Goal: Information Seeking & Learning: Learn about a topic

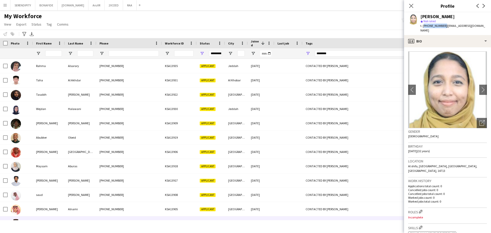
scroll to position [102, 0]
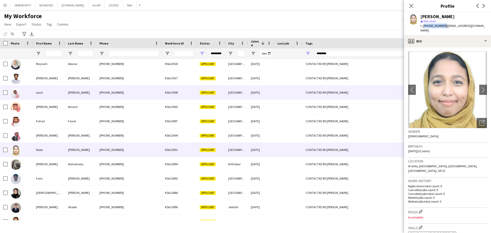
click at [81, 93] on div "[PERSON_NAME]" at bounding box center [80, 92] width 31 height 14
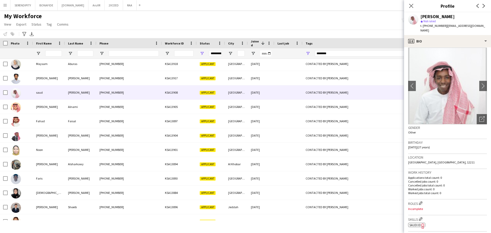
scroll to position [0, 0]
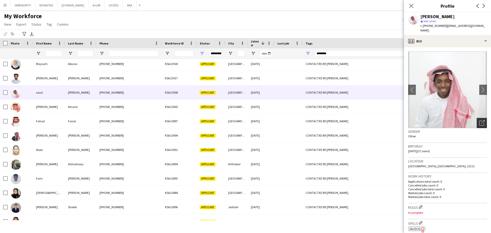
click at [480, 120] on icon "Open photos pop-in" at bounding box center [482, 122] width 5 height 5
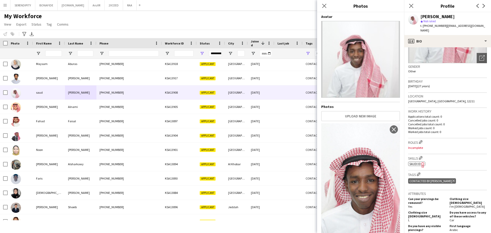
scroll to position [60, 0]
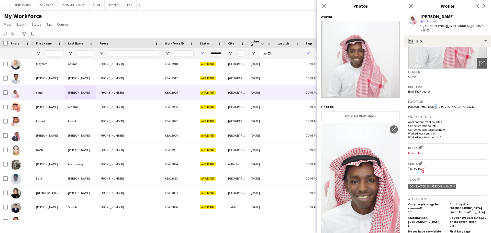
drag, startPoint x: 427, startPoint y: 101, endPoint x: 420, endPoint y: 101, distance: 7.4
click at [420, 105] on span "[GEOGRAPHIC_DATA], [GEOGRAPHIC_DATA], 12211" at bounding box center [441, 107] width 67 height 4
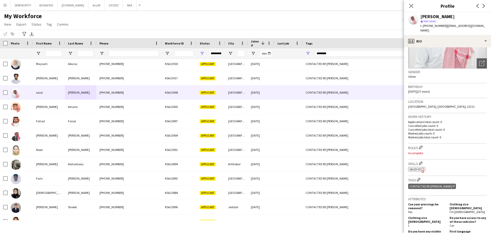
click at [423, 105] on span "[GEOGRAPHIC_DATA], [GEOGRAPHIC_DATA], 12211" at bounding box center [441, 107] width 67 height 4
drag, startPoint x: 418, startPoint y: 102, endPoint x: 427, endPoint y: 101, distance: 9.0
click at [427, 105] on span "[GEOGRAPHIC_DATA], [GEOGRAPHIC_DATA], 12211" at bounding box center [441, 107] width 67 height 4
click at [426, 104] on div "Location [GEOGRAPHIC_DATA], [GEOGRAPHIC_DATA], [GEOGRAPHIC_DATA]" at bounding box center [447, 105] width 79 height 15
drag, startPoint x: 426, startPoint y: 102, endPoint x: 420, endPoint y: 103, distance: 5.4
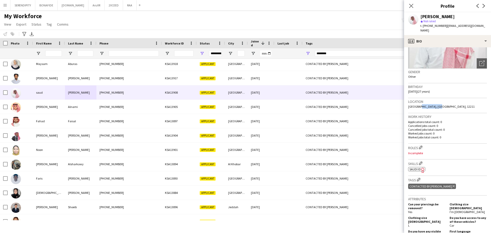
click at [420, 105] on span "[GEOGRAPHIC_DATA], [GEOGRAPHIC_DATA], 12211" at bounding box center [441, 107] width 67 height 4
click at [427, 114] on h3 "Work history" at bounding box center [447, 116] width 79 height 5
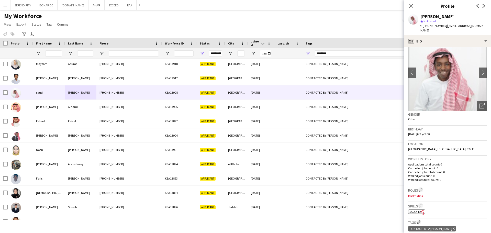
scroll to position [0, 0]
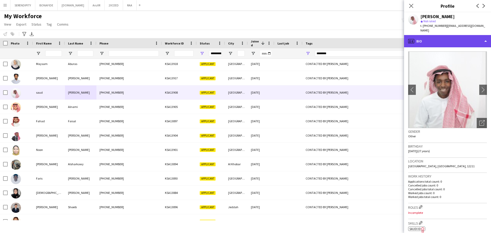
click at [450, 35] on div "profile Bio" at bounding box center [447, 41] width 87 height 12
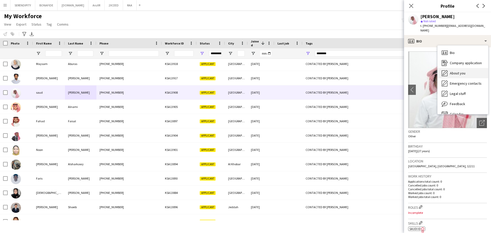
click at [471, 69] on div "About you About you" at bounding box center [463, 73] width 51 height 10
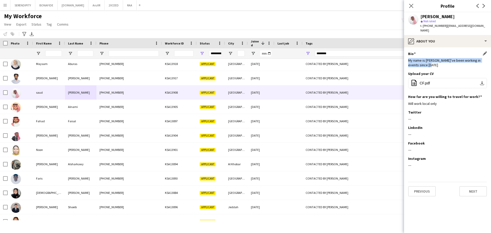
drag, startPoint x: 409, startPoint y: 55, endPoint x: 432, endPoint y: 62, distance: 23.7
click at [432, 62] on div "My name is [PERSON_NAME]’ve been working in events since [DATE]" at bounding box center [447, 62] width 79 height 9
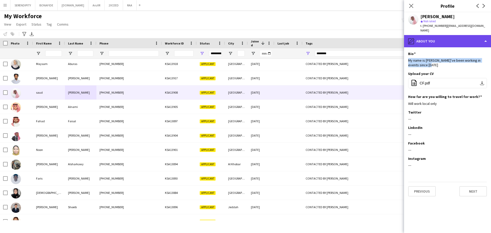
click at [444, 35] on div "pencil4 About you" at bounding box center [447, 41] width 87 height 12
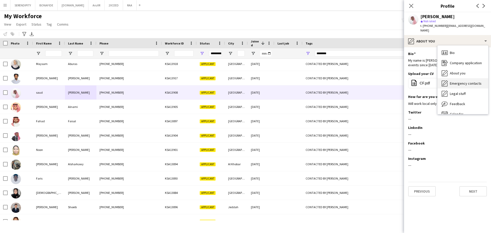
click at [467, 81] on span "Emergency contacts" at bounding box center [466, 83] width 32 height 5
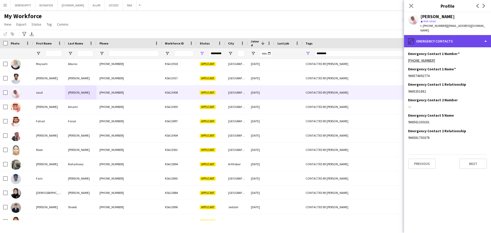
click at [459, 39] on div "pencil4 Emergency contacts" at bounding box center [447, 41] width 87 height 12
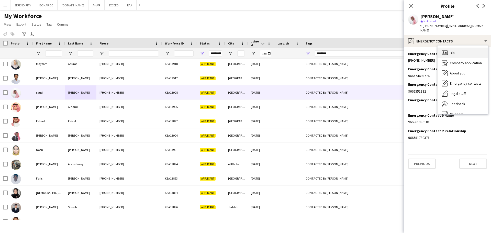
click at [458, 50] on div "Bio Bio" at bounding box center [463, 53] width 51 height 10
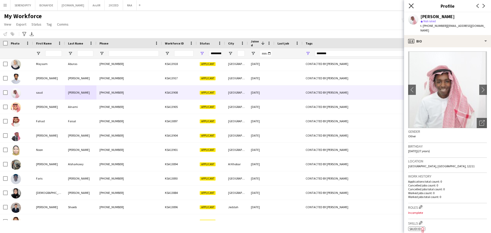
click at [412, 4] on icon "Close pop-in" at bounding box center [411, 5] width 5 height 5
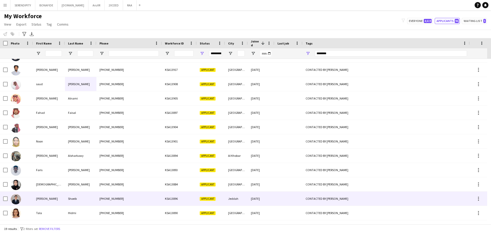
click at [80, 198] on div "Shoeib" at bounding box center [80, 199] width 31 height 14
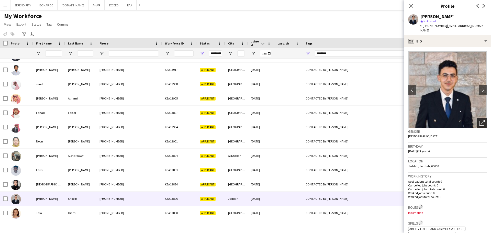
click at [480, 120] on icon "Open photos pop-in" at bounding box center [482, 122] width 5 height 5
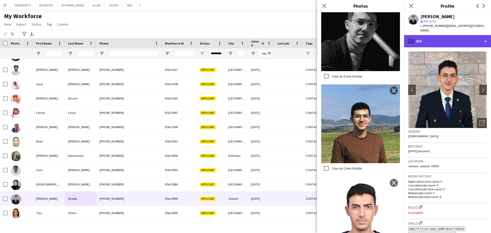
click at [461, 35] on div "profile Bio" at bounding box center [447, 41] width 87 height 12
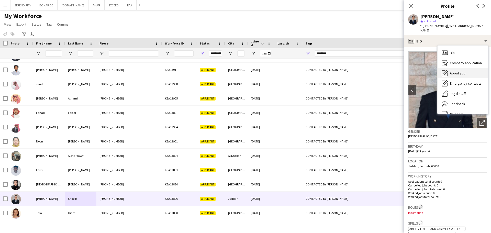
click at [466, 68] on div "About you About you" at bounding box center [463, 73] width 51 height 10
